Goal: Information Seeking & Learning: Learn about a topic

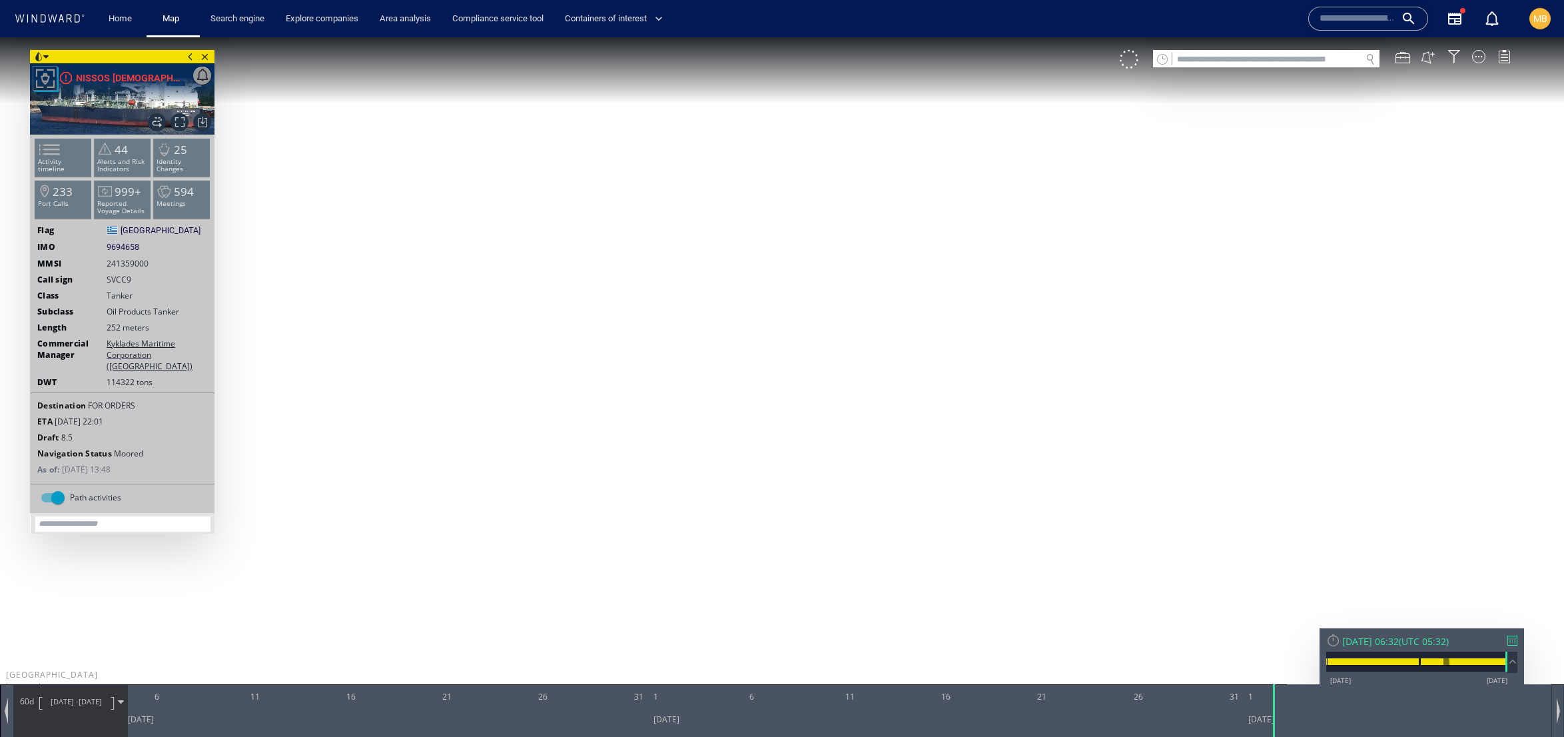
click at [1263, 59] on input "text" at bounding box center [1266, 60] width 189 height 18
paste input "*******"
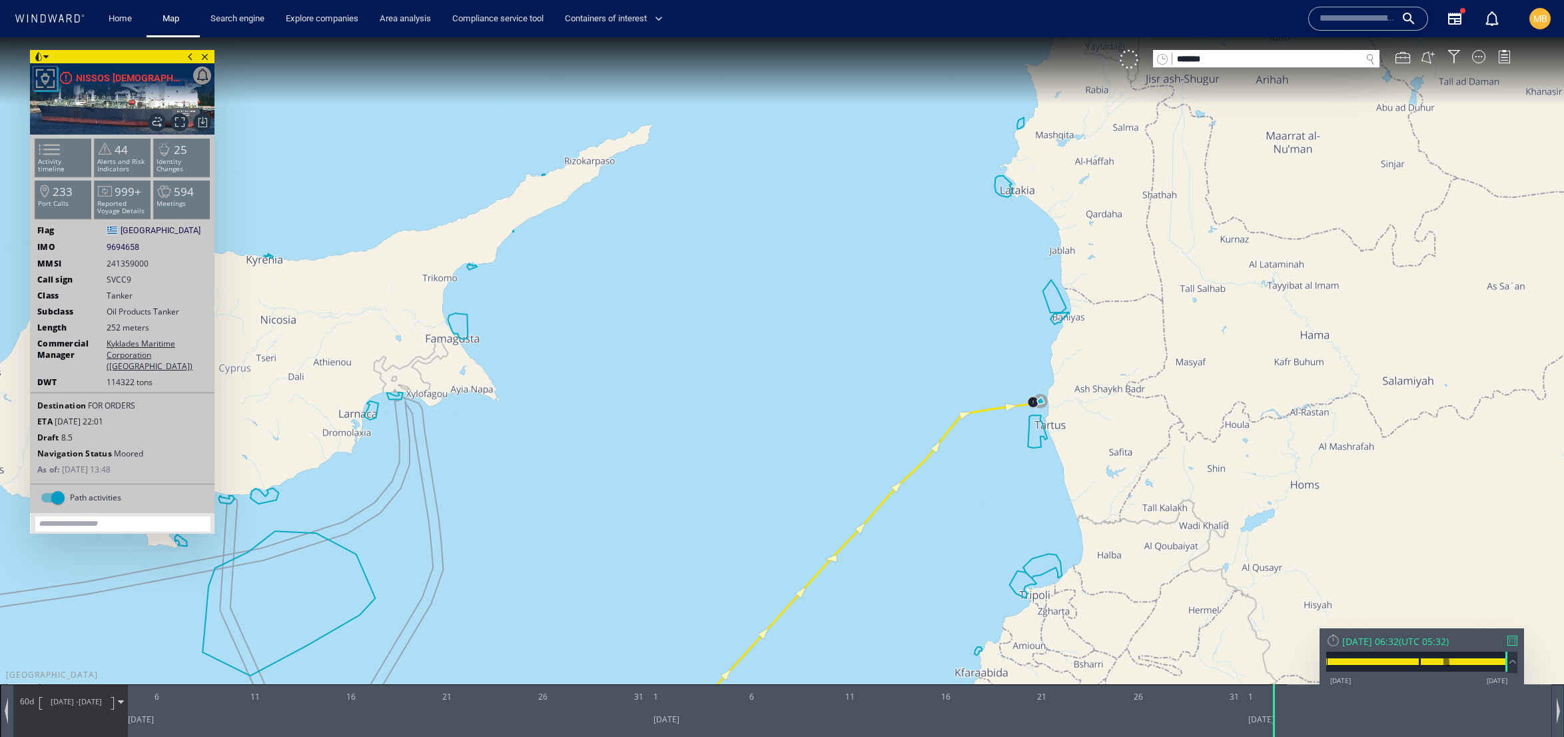
type input "*******"
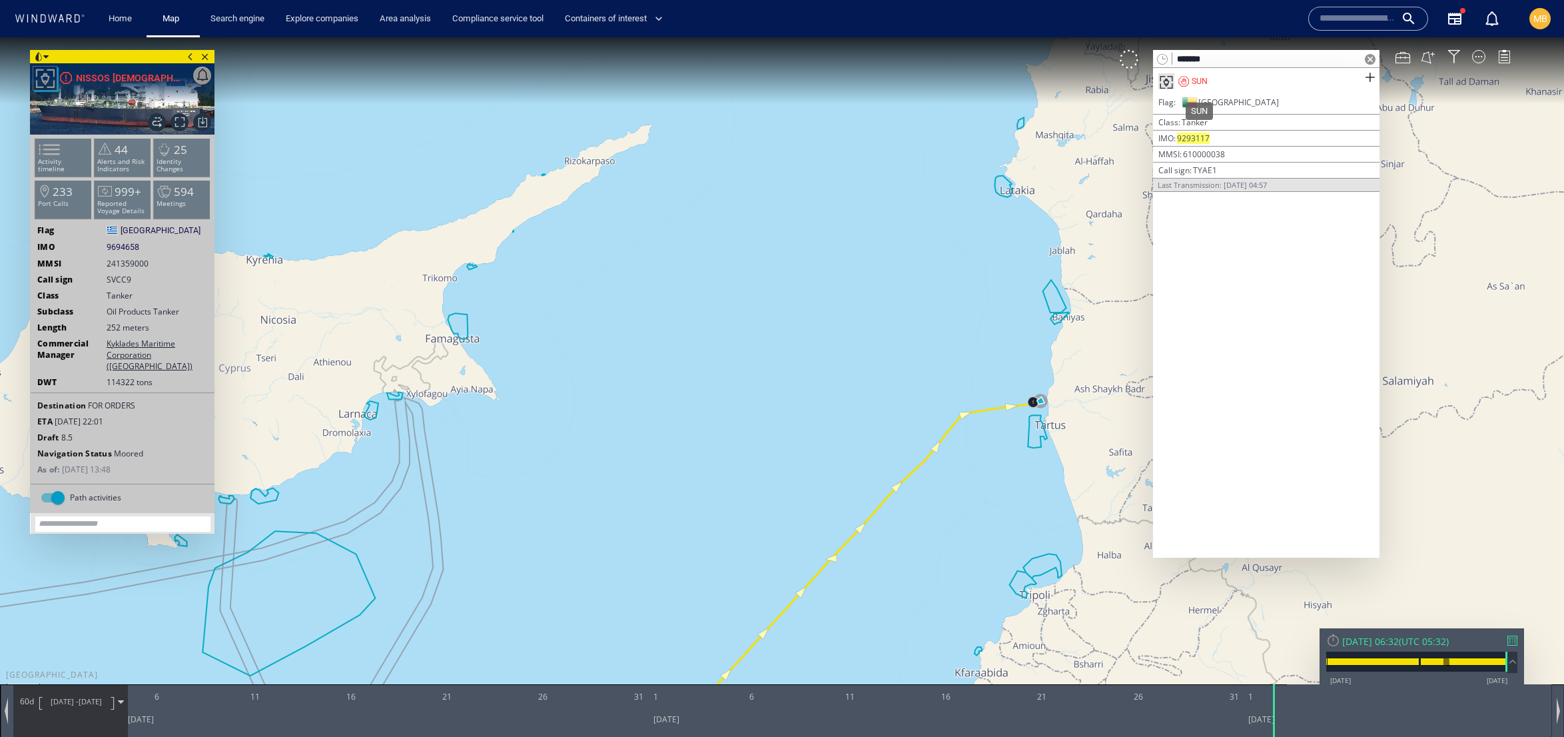
click at [1208, 78] on div "SUN" at bounding box center [1200, 81] width 16 height 12
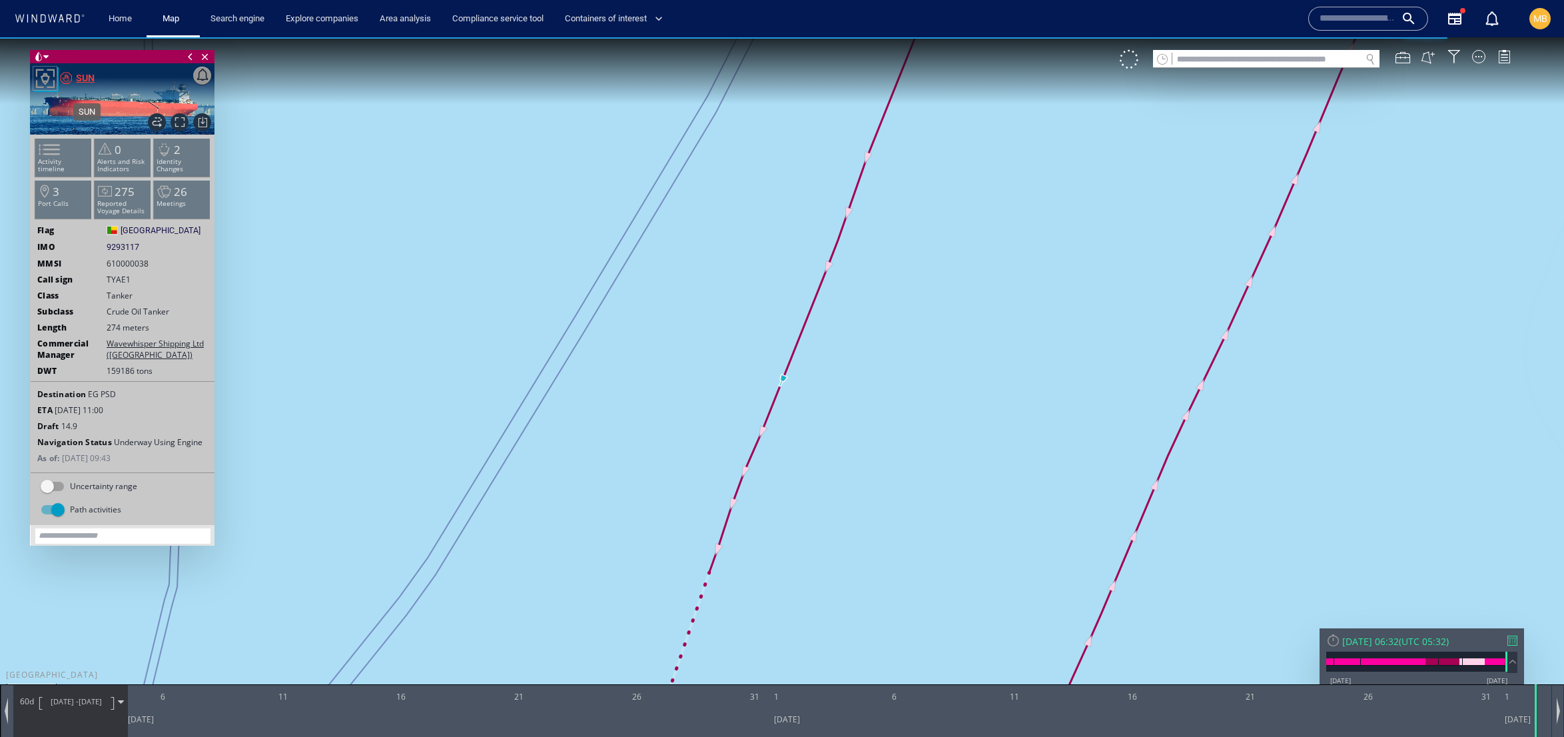
click at [92, 81] on div "SUN" at bounding box center [85, 78] width 19 height 16
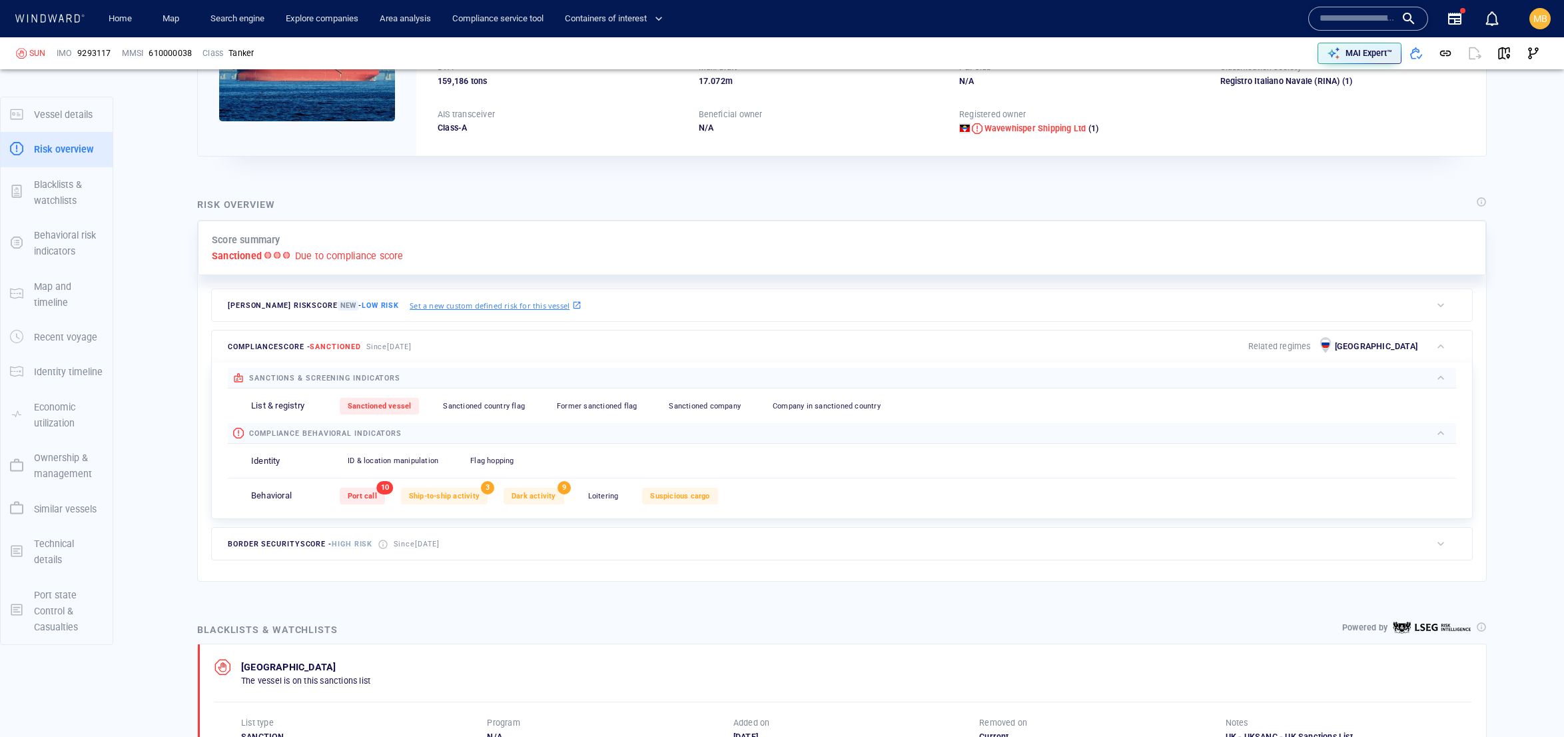
scroll to position [67, 0]
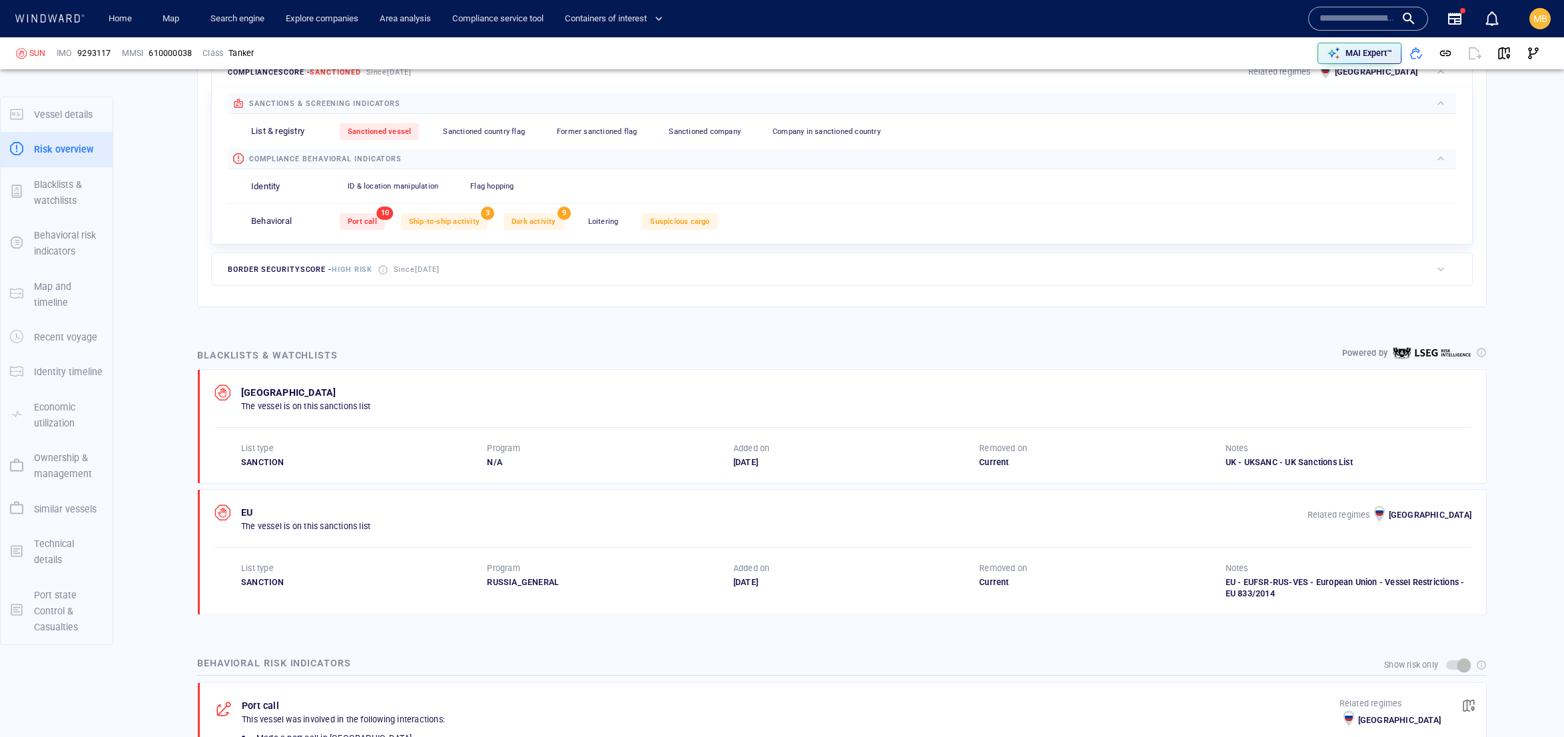
scroll to position [462, 0]
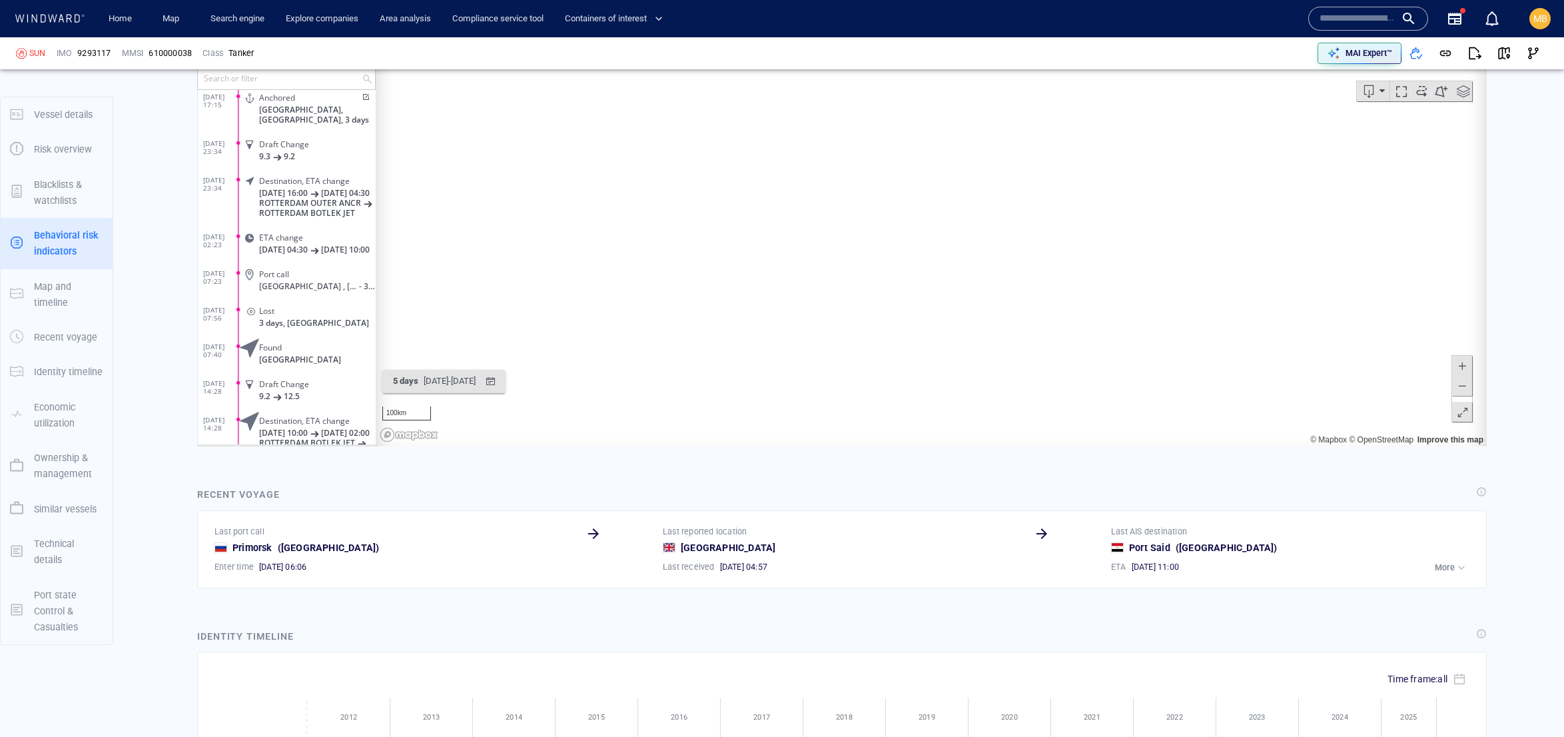
scroll to position [1874, 0]
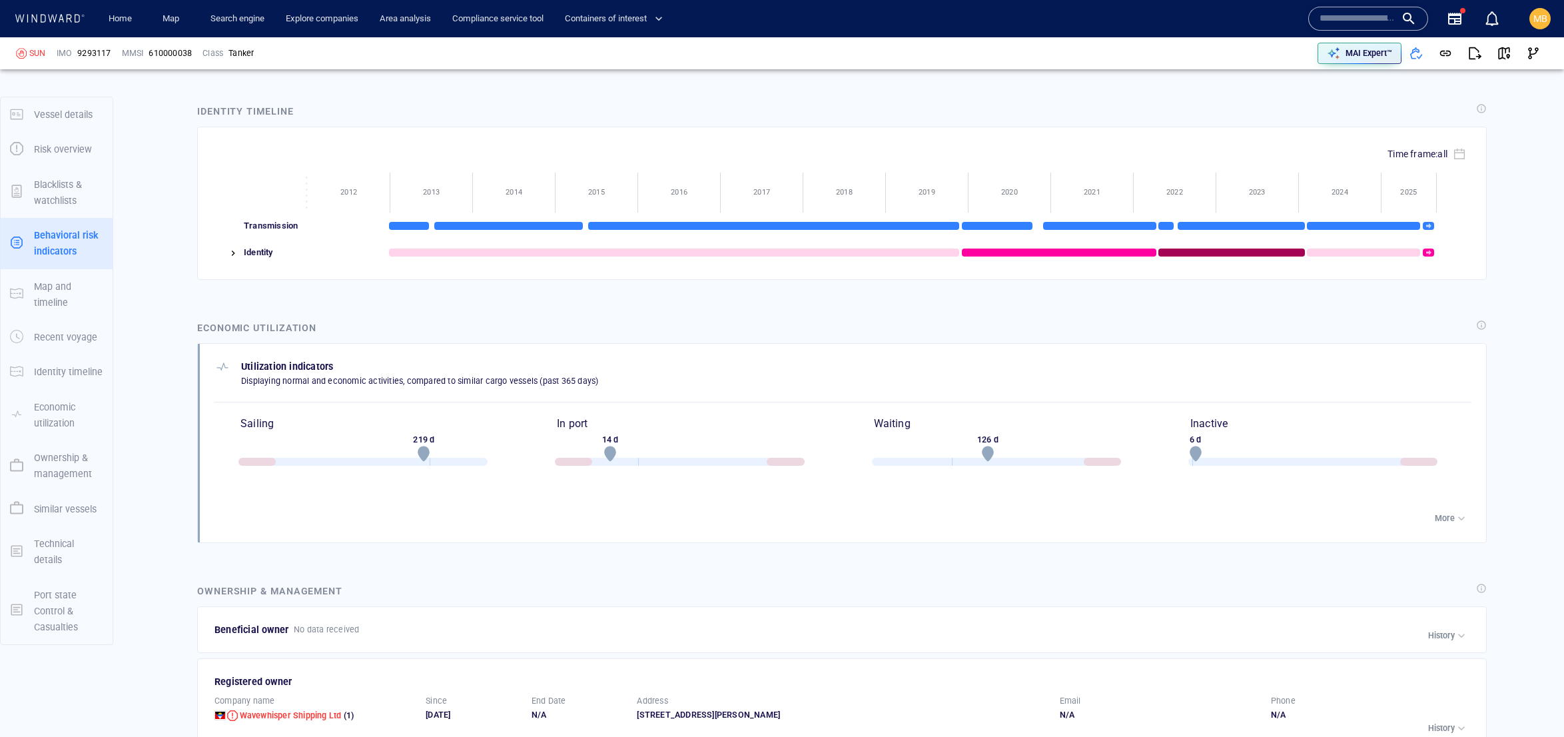
scroll to position [3539, 0]
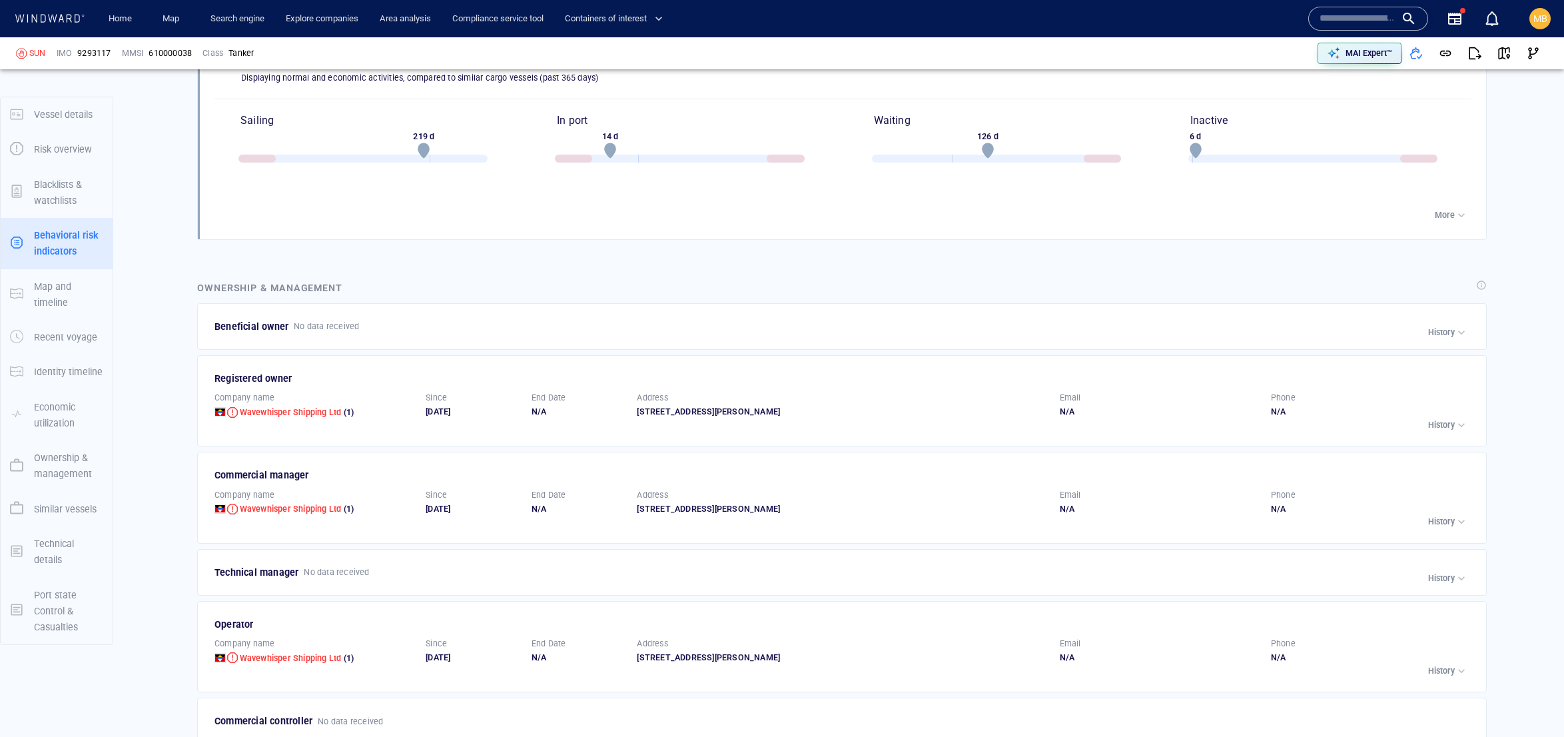
scroll to position [4798, 0]
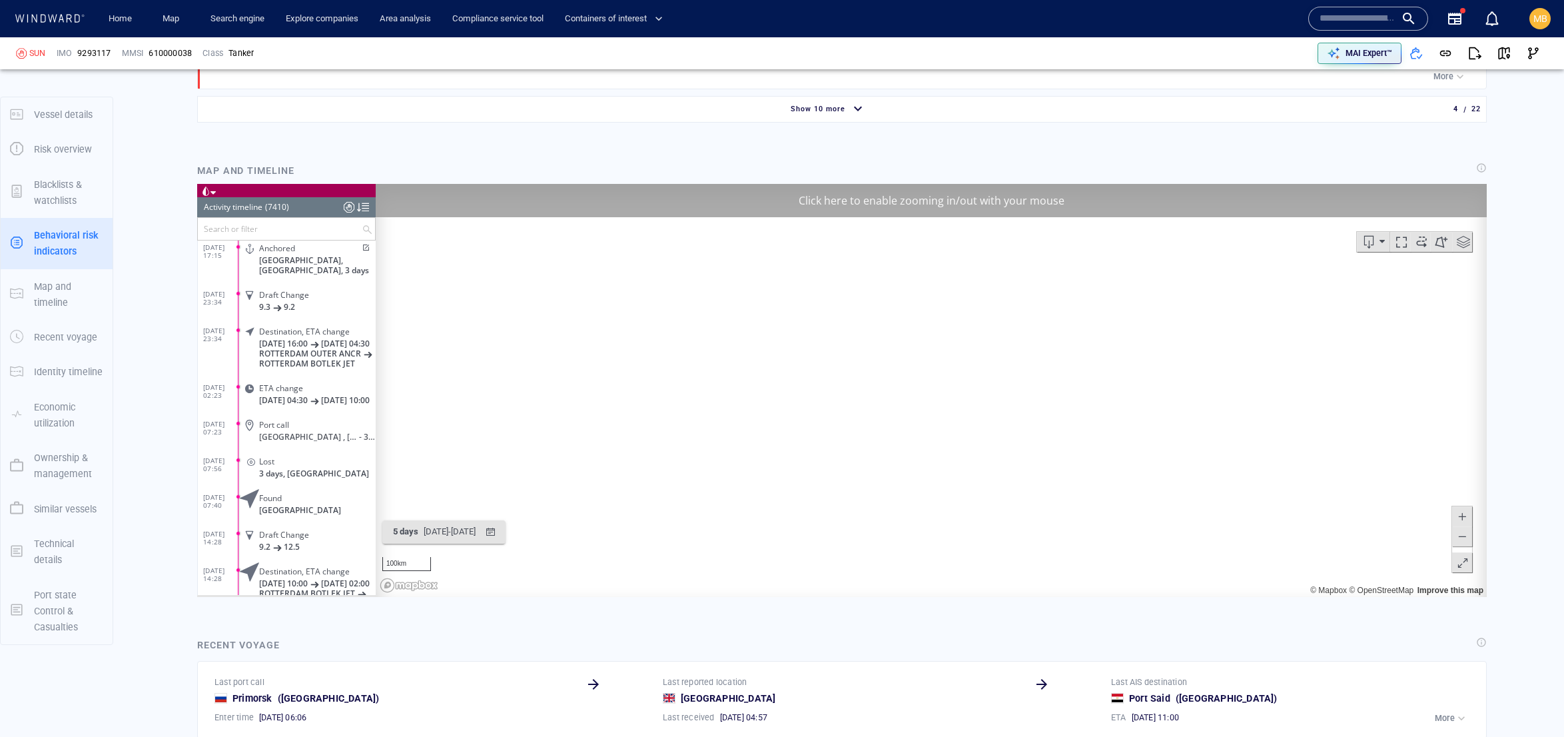
scroll to position [1645, 0]
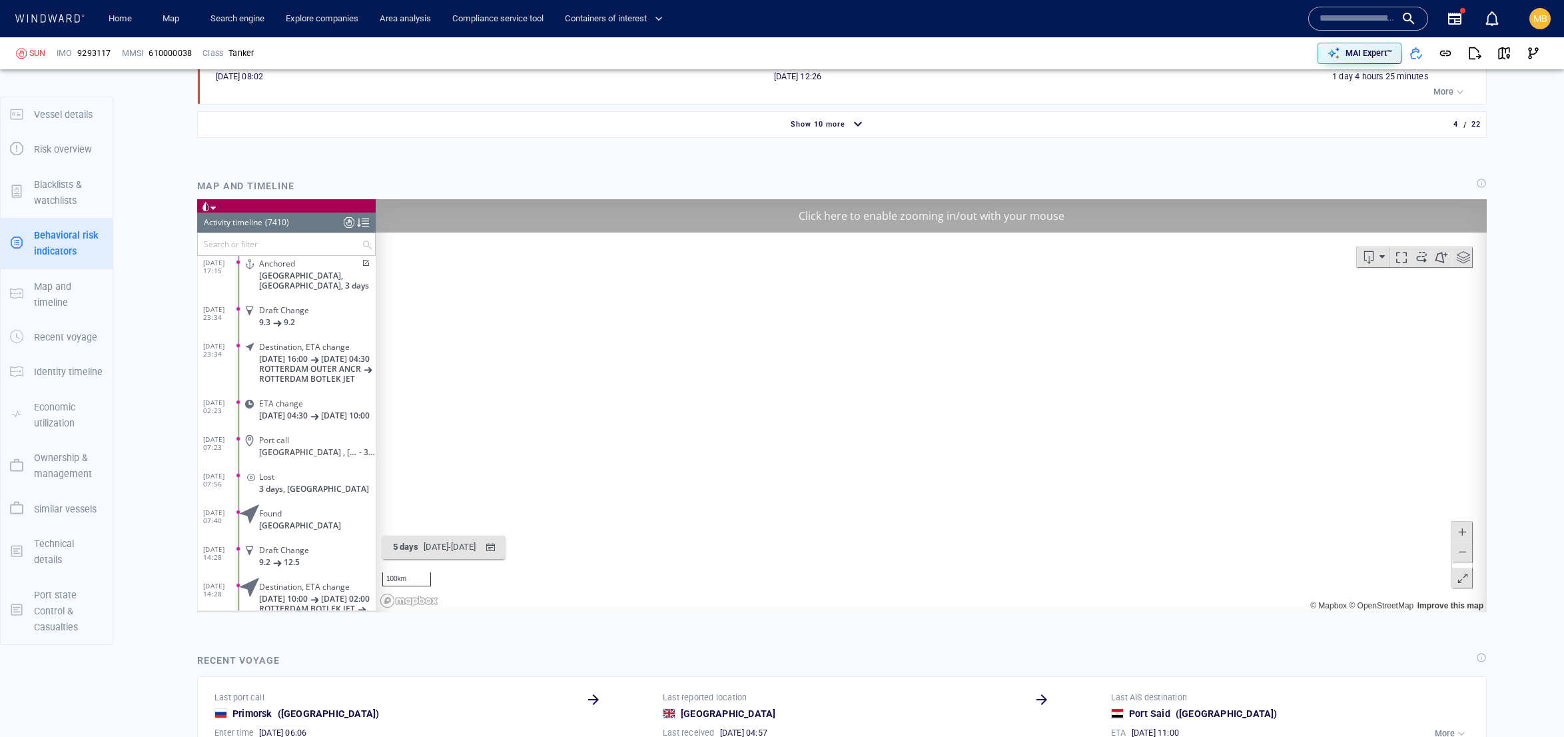
click at [843, 129] on span "Show 10 more" at bounding box center [818, 124] width 55 height 9
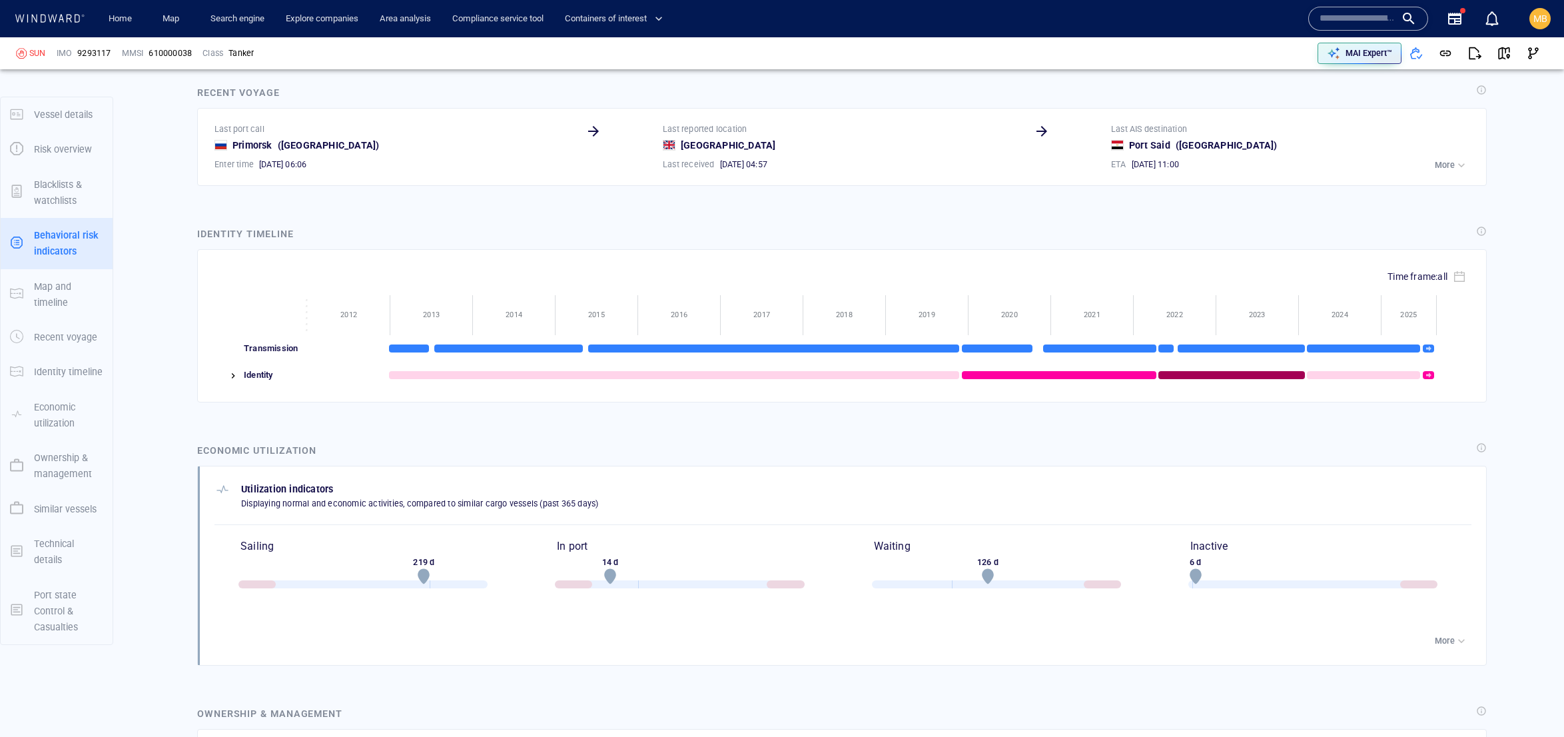
scroll to position [3422, 0]
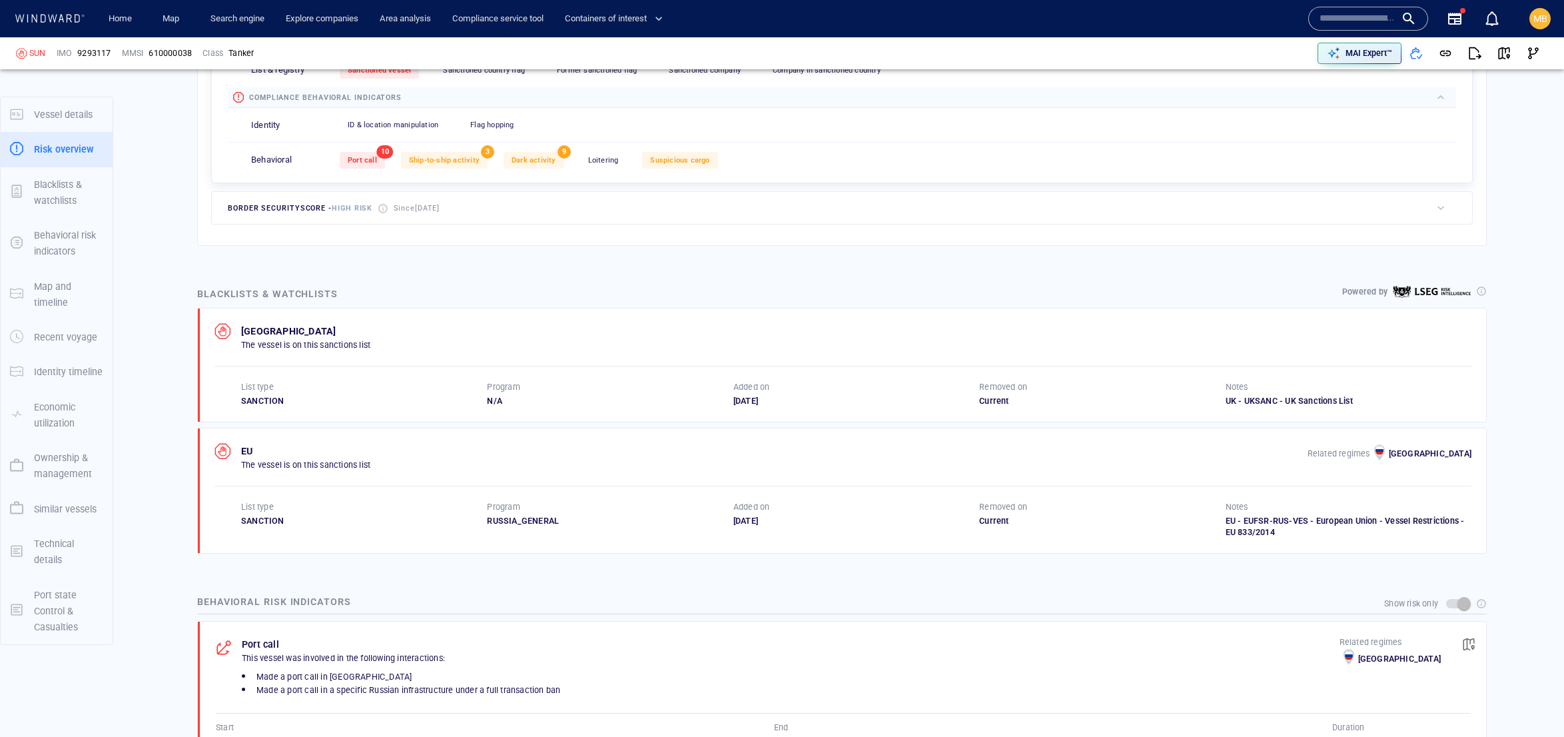
scroll to position [408, 0]
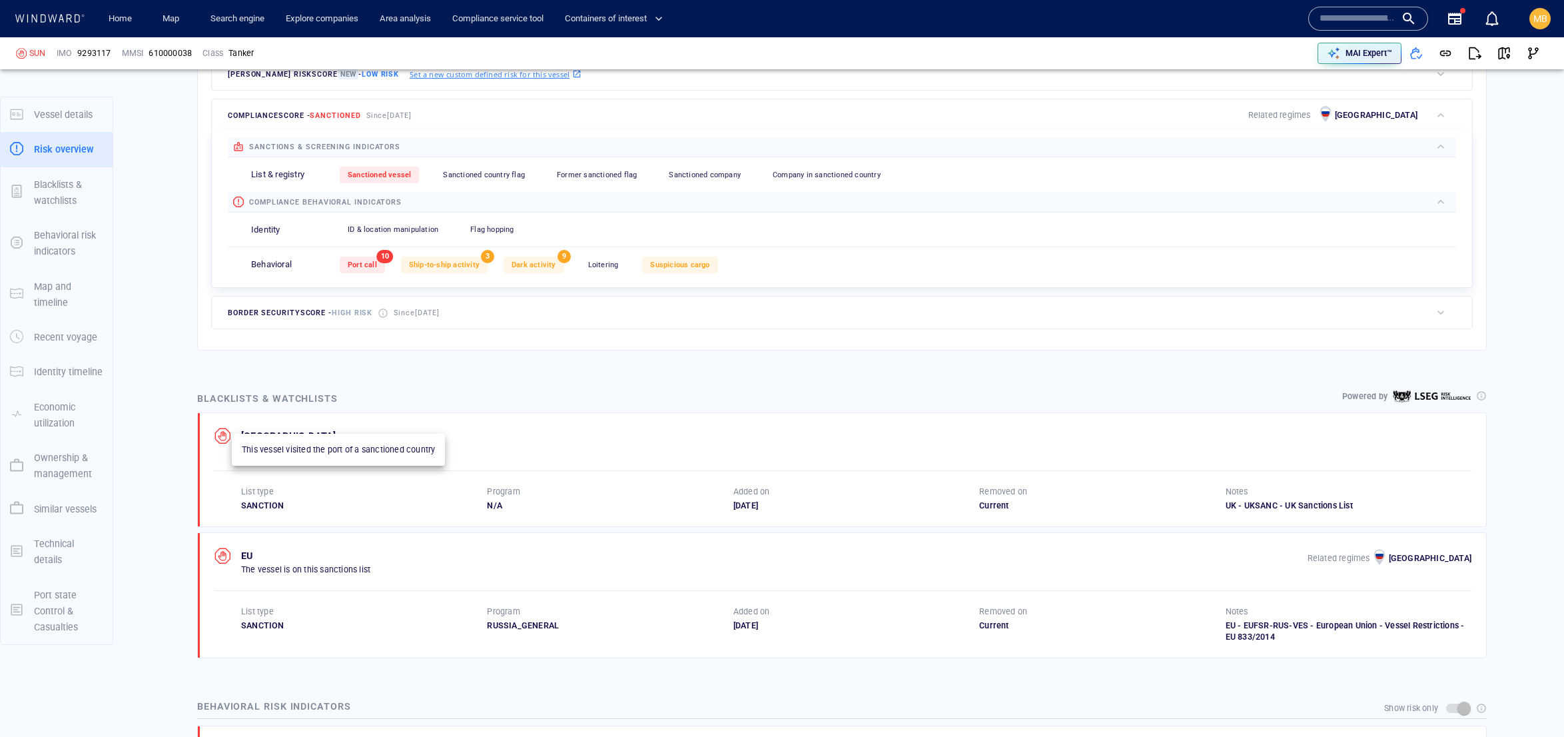
click at [377, 269] on span "Port call" at bounding box center [362, 264] width 29 height 9
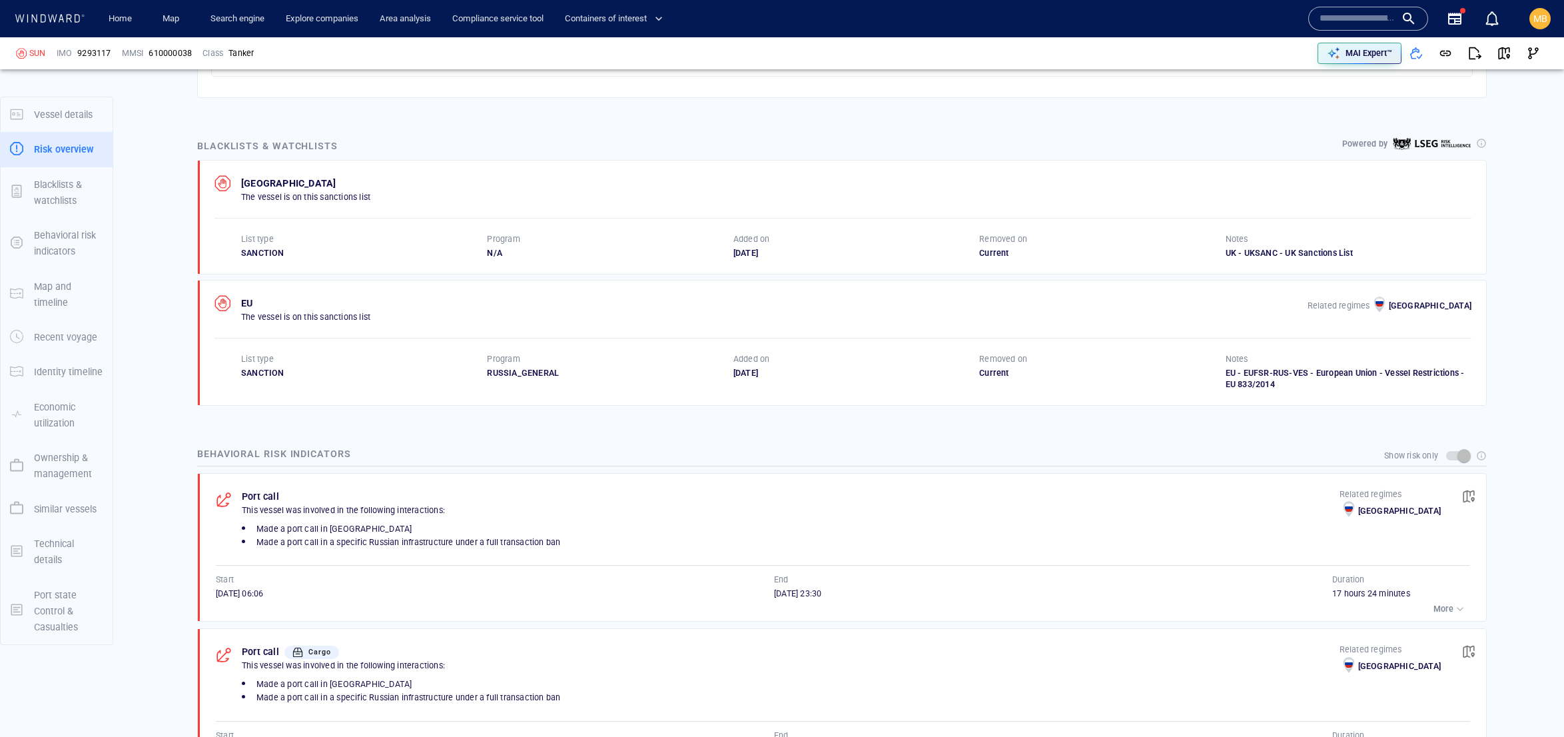
scroll to position [0, 0]
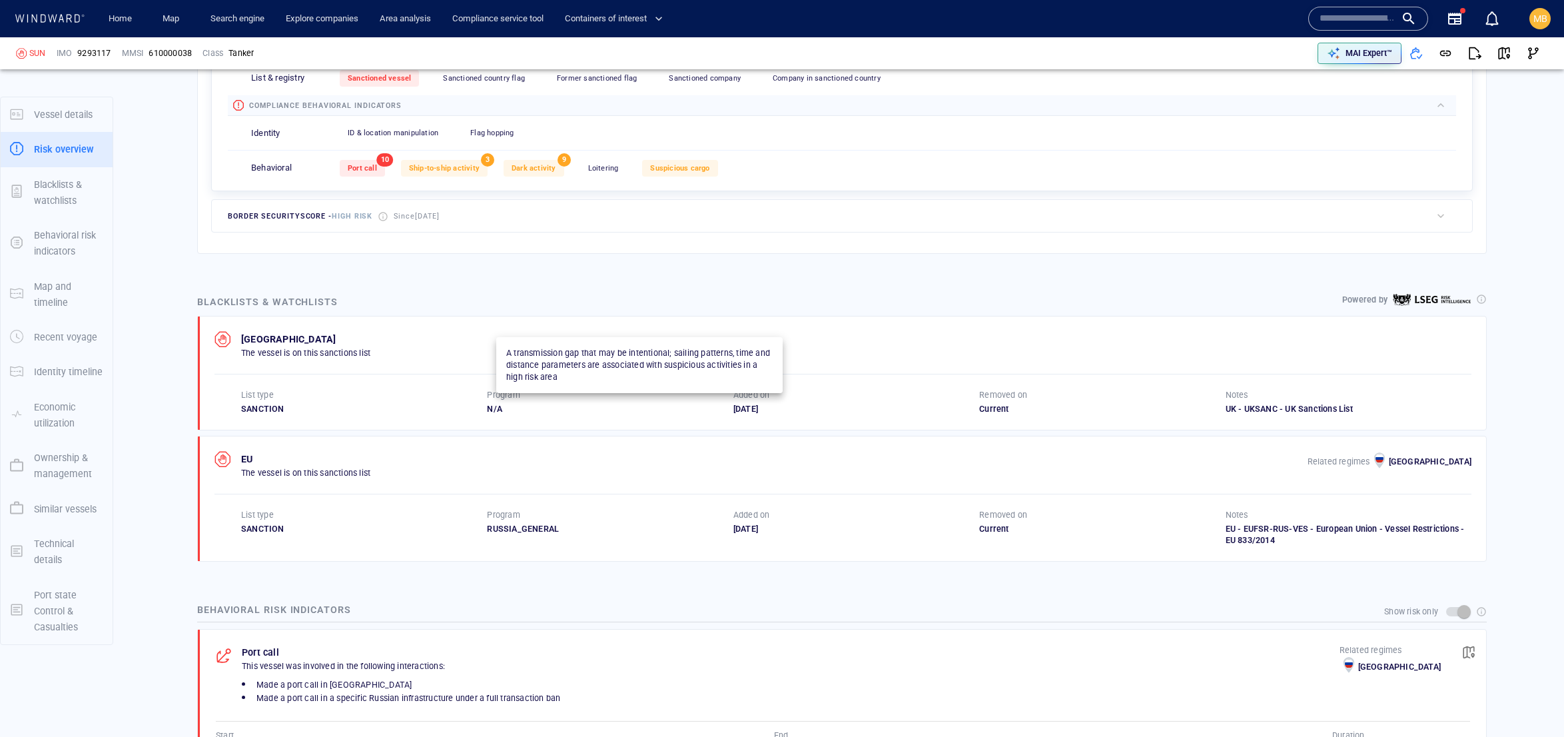
click at [556, 173] on span "Dark activity" at bounding box center [534, 168] width 45 height 9
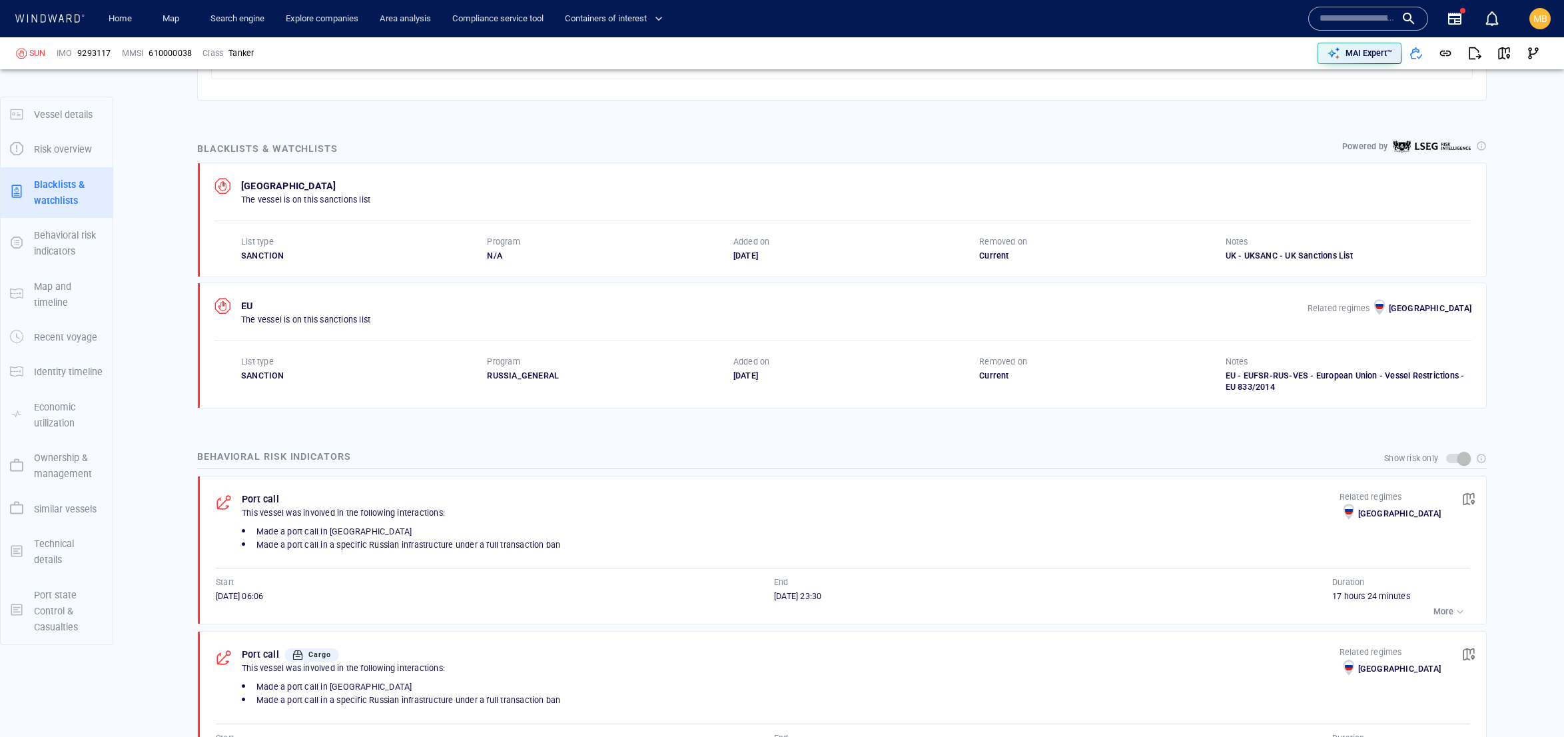
scroll to position [133, 0]
